Goal: Task Accomplishment & Management: Use online tool/utility

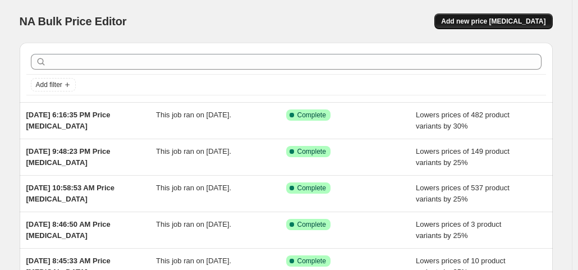
click at [498, 22] on span "Add new price [MEDICAL_DATA]" at bounding box center [493, 21] width 104 height 9
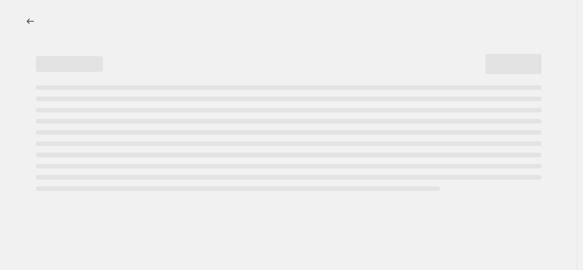
select select "percentage"
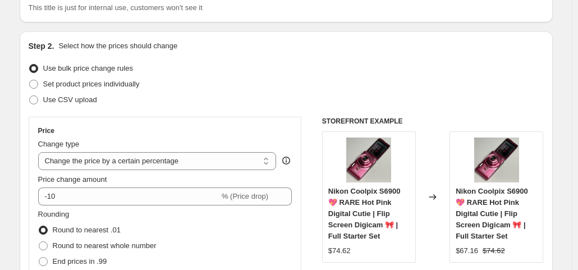
scroll to position [93, 0]
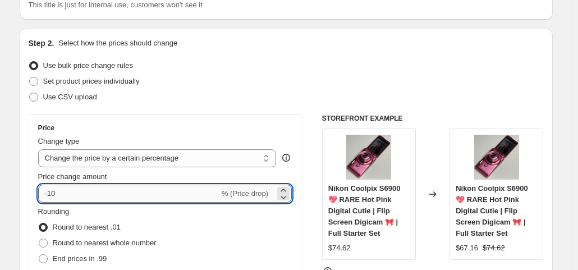
click at [119, 192] on input "-10" at bounding box center [128, 194] width 181 height 18
type input "-1"
click at [119, 192] on input "Price change amount" at bounding box center [149, 194] width 222 height 18
click at [106, 193] on input "Price change amount" at bounding box center [149, 194] width 222 height 18
click at [224, 195] on input "Price change amount" at bounding box center [149, 194] width 222 height 18
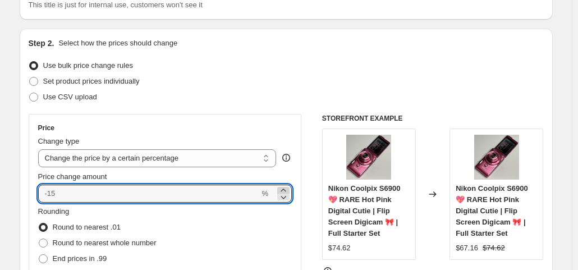
click at [285, 189] on icon at bounding box center [282, 189] width 5 height 3
click at [128, 196] on input "2" at bounding box center [122, 194] width 168 height 18
type input "25"
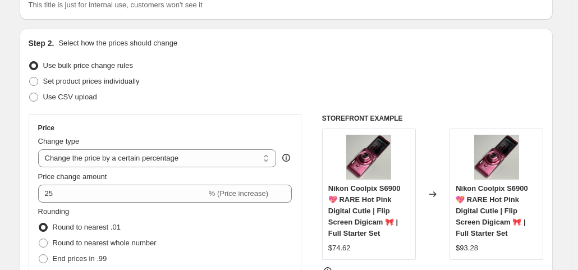
click at [255, 99] on div "Use CSV upload" at bounding box center [286, 97] width 515 height 16
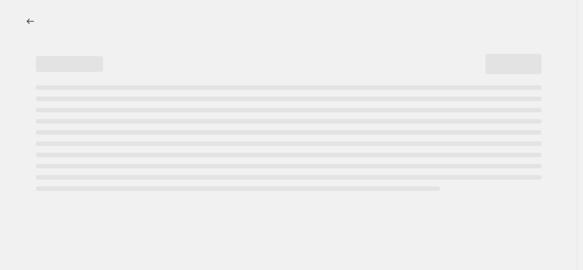
select select "percentage"
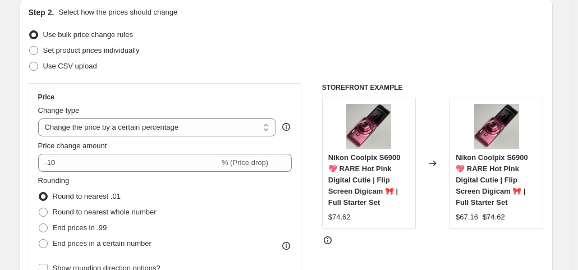
scroll to position [175, 0]
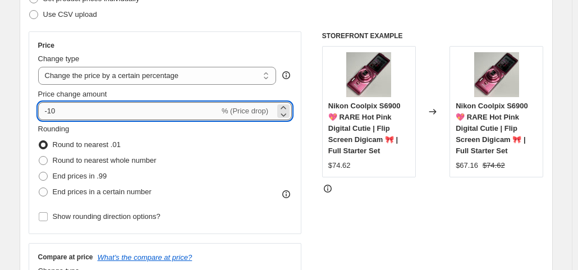
click at [168, 112] on input "-10" at bounding box center [128, 111] width 181 height 18
type input "-1"
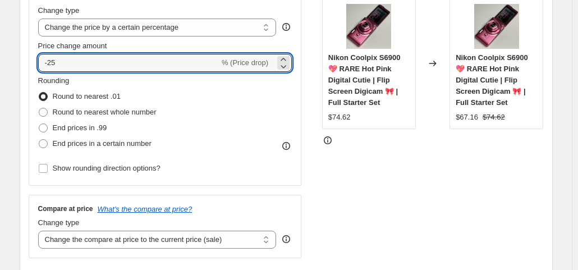
scroll to position [225, 0]
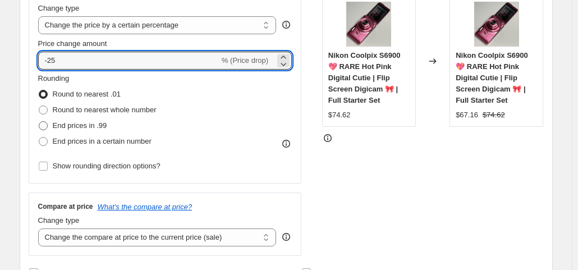
type input "-25"
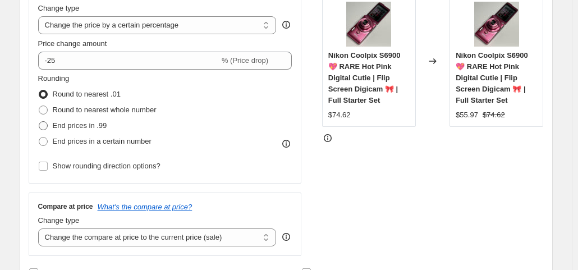
click at [83, 122] on span "End prices in .99" at bounding box center [80, 125] width 54 height 8
click at [39, 122] on input "End prices in .99" at bounding box center [39, 121] width 1 height 1
radio input "true"
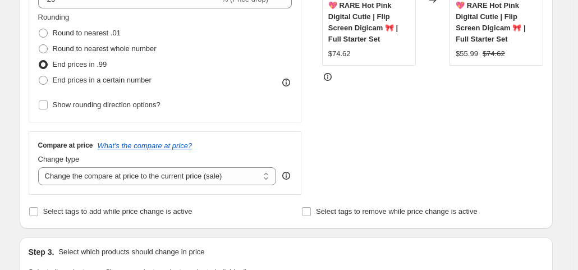
scroll to position [378, 0]
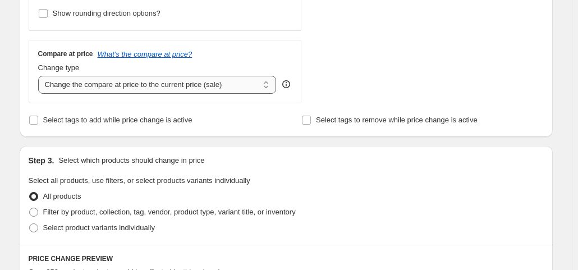
click at [141, 82] on select "Change the compare at price to the current price (sale) Change the compare at p…" at bounding box center [157, 85] width 238 height 18
select select "no_change"
click at [40, 76] on select "Change the compare at price to the current price (sale) Change the compare at p…" at bounding box center [157, 85] width 238 height 18
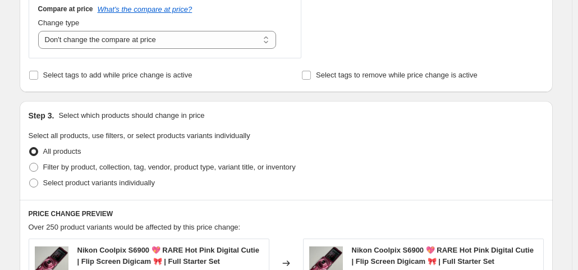
scroll to position [431, 0]
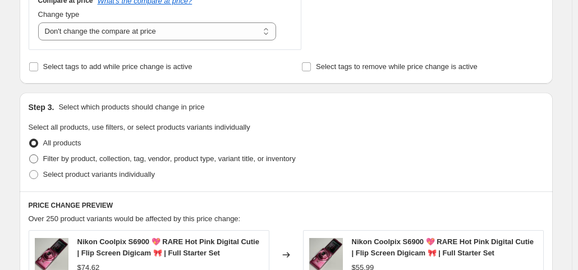
click at [104, 160] on span "Filter by product, collection, tag, vendor, product type, variant title, or inv…" at bounding box center [169, 158] width 252 height 8
click at [30, 155] on input "Filter by product, collection, tag, vendor, product type, variant title, or inv…" at bounding box center [29, 154] width 1 height 1
radio input "true"
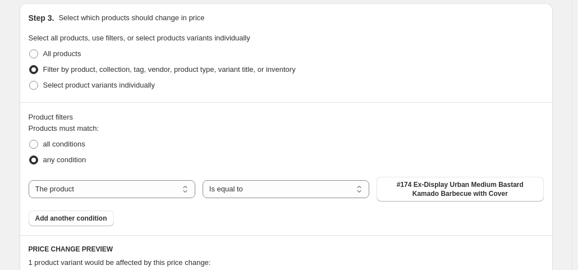
scroll to position [521, 0]
click at [245, 192] on select "Is equal to Is not equal to" at bounding box center [285, 188] width 167 height 18
click at [142, 186] on select "The product The product's collection The product's tag The product's vendor The…" at bounding box center [112, 188] width 167 height 18
select select "product_status"
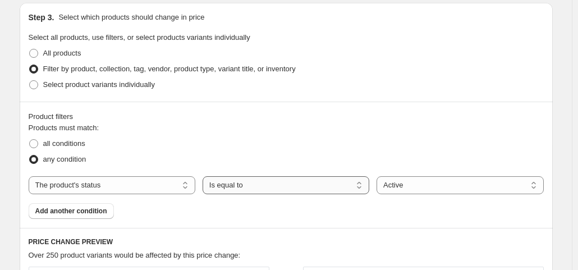
click at [246, 185] on select "Is equal to Is not equal to" at bounding box center [285, 185] width 167 height 18
click at [374, 124] on fieldset "Products must match: all conditions any condition" at bounding box center [286, 144] width 515 height 45
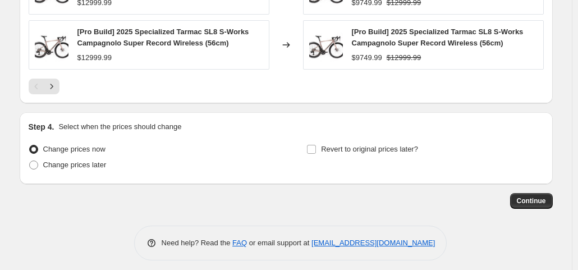
scroll to position [985, 0]
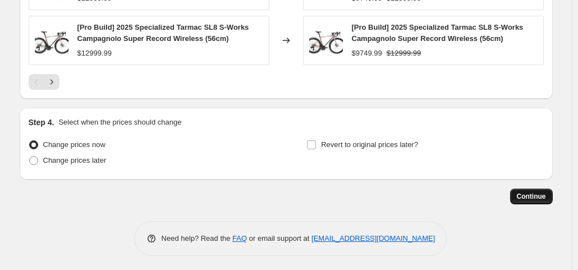
click at [534, 188] on button "Continue" at bounding box center [531, 196] width 43 height 16
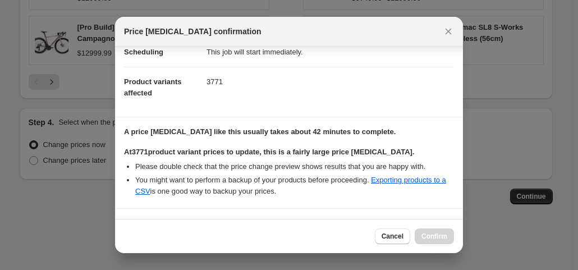
scroll to position [193, 0]
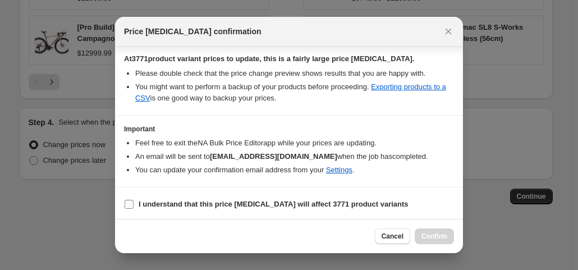
click at [200, 202] on b "I understand that this price [MEDICAL_DATA] will affect 3771 product variants" at bounding box center [274, 204] width 270 height 8
click at [133, 202] on input "I understand that this price [MEDICAL_DATA] will affect 3771 product variants" at bounding box center [129, 204] width 9 height 9
checkbox input "true"
click at [433, 235] on span "Confirm" at bounding box center [434, 236] width 26 height 9
